Goal: Navigation & Orientation: Go to known website

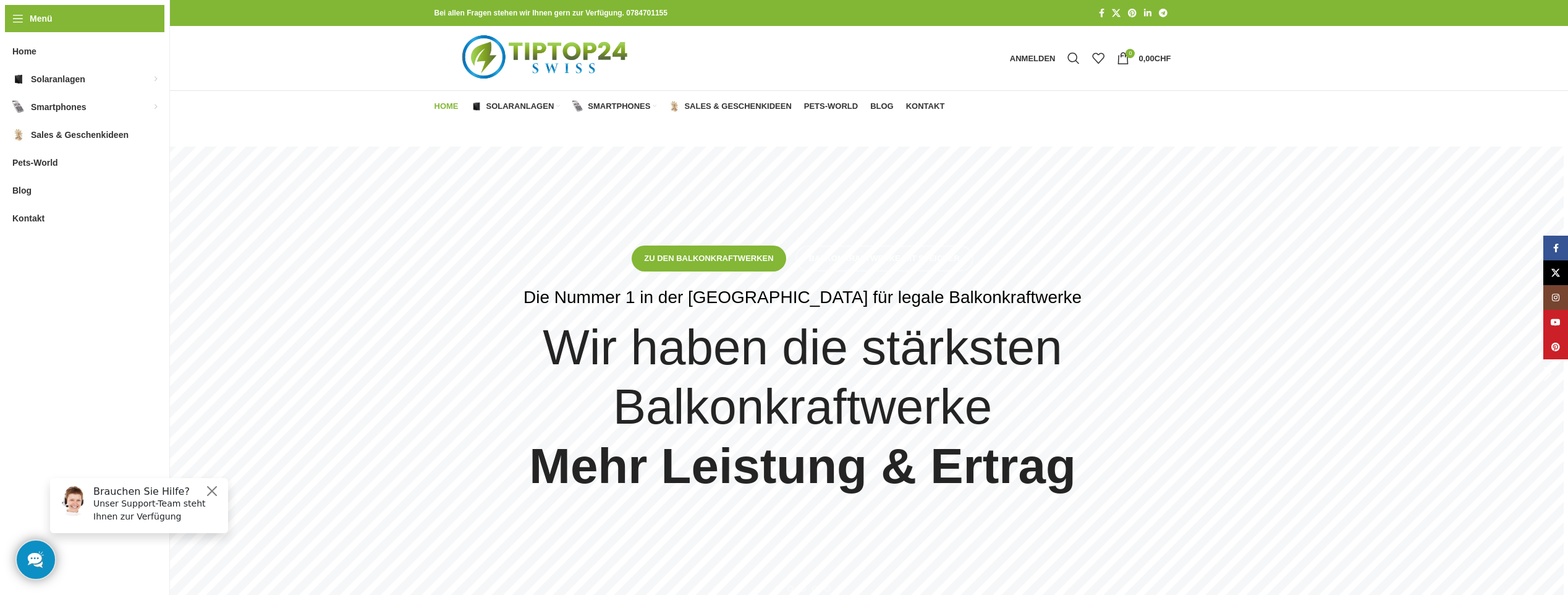
type input "*******"
click at [555, 65] on img "Logo der Website" at bounding box center [547, 58] width 225 height 65
type input "*******"
